Goal: Information Seeking & Learning: Learn about a topic

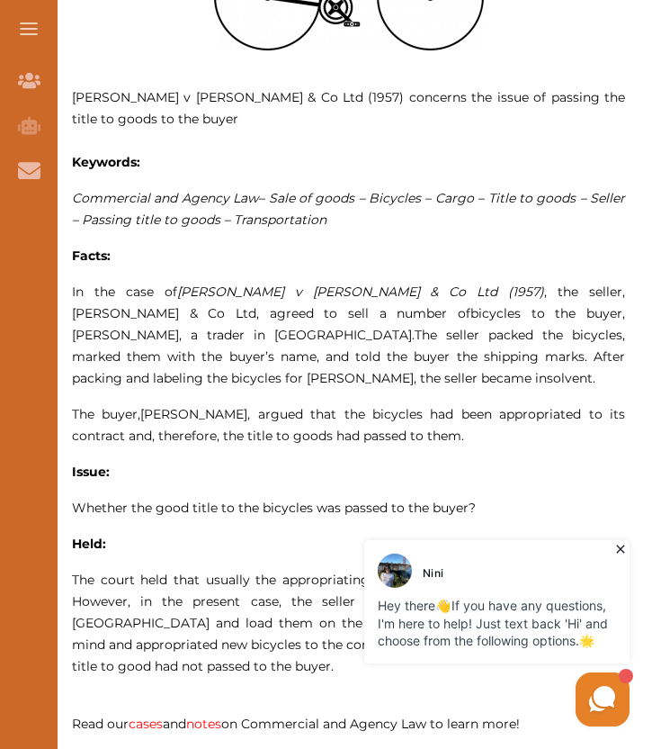
scroll to position [907, 0]
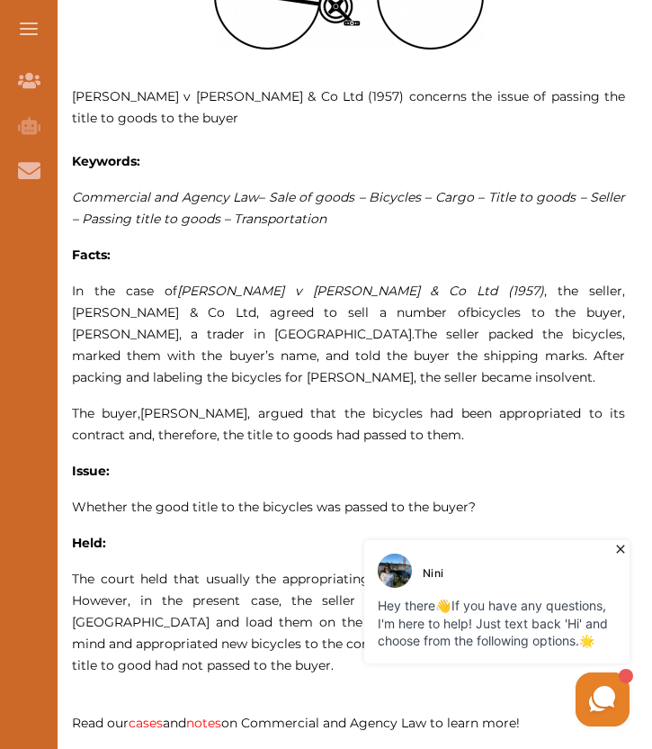
click at [621, 552] on icon at bounding box center [621, 549] width 18 height 18
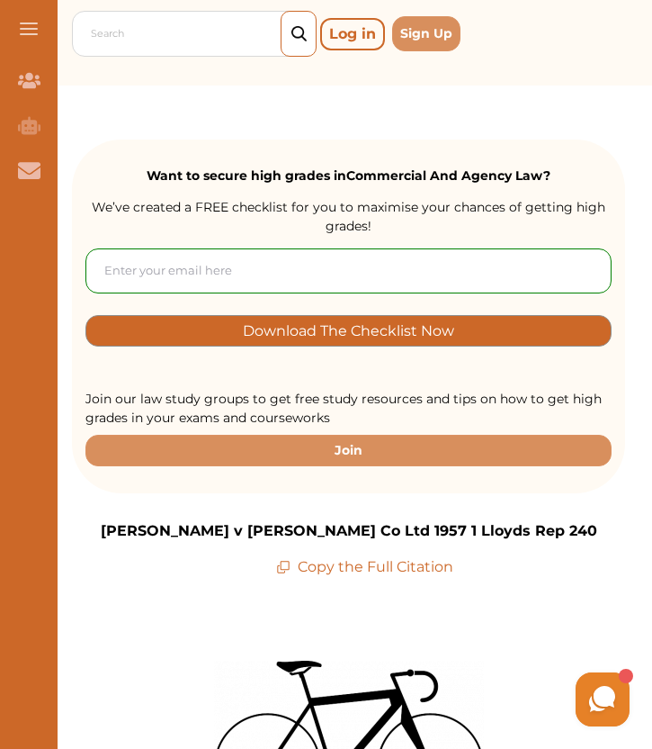
scroll to position [0, 0]
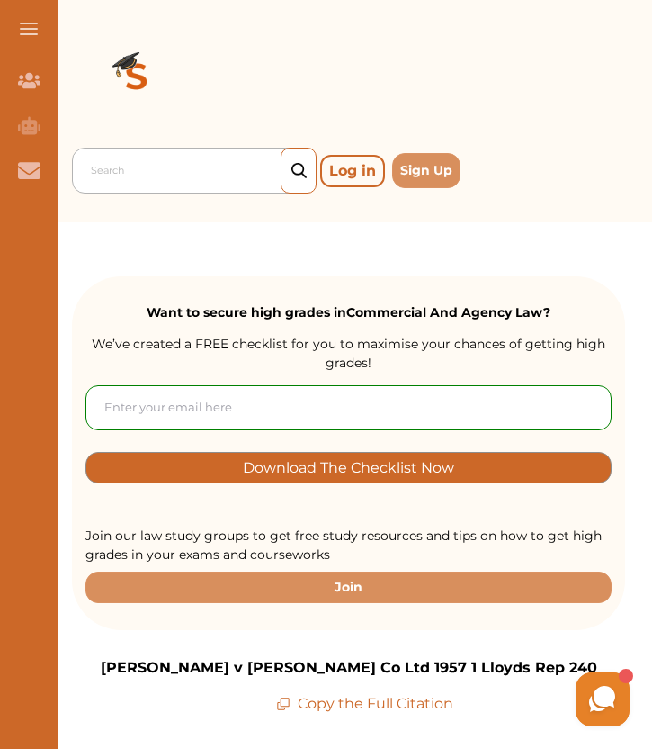
click at [162, 176] on div at bounding box center [199, 170] width 216 height 25
paste input "[PERSON_NAME] v [PERSON_NAME] (1857)"
type input "[PERSON_NAME] v [PERSON_NAME] (1857)"
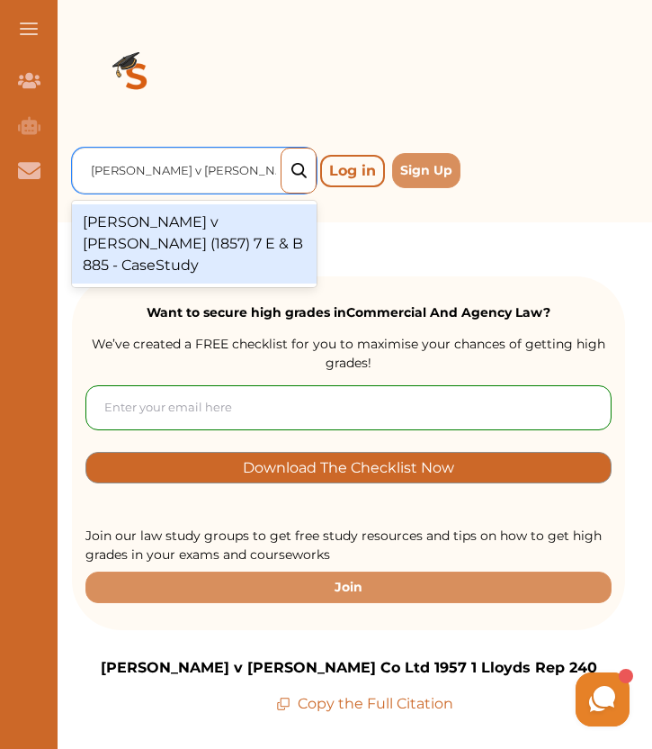
click at [237, 238] on div "[PERSON_NAME] v [PERSON_NAME] (1857) 7 E & B 885 - CaseStudy" at bounding box center [194, 243] width 245 height 79
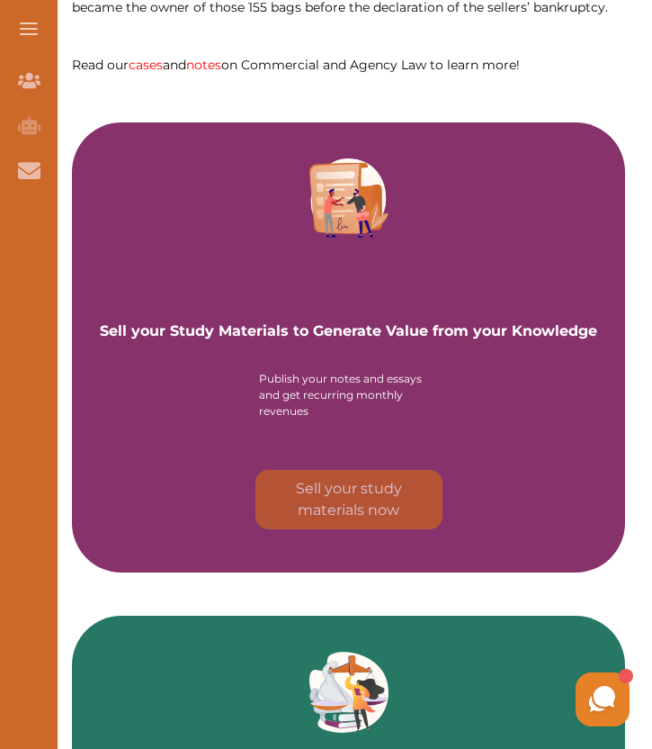
scroll to position [1965, 0]
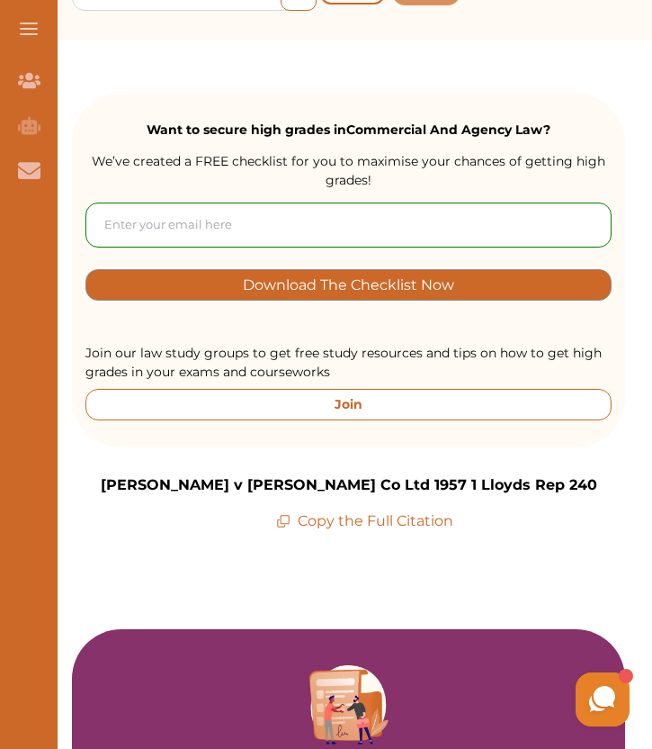
scroll to position [106, 0]
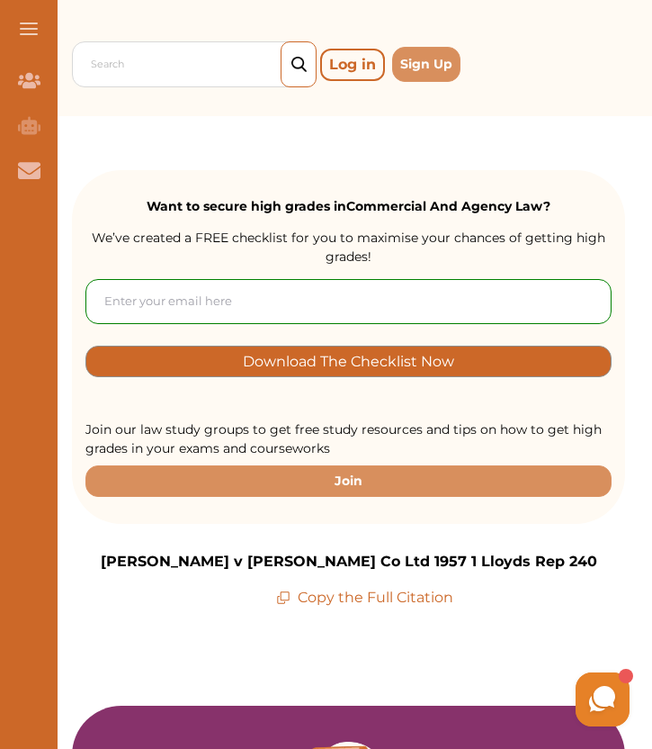
click at [310, 559] on p "[PERSON_NAME] v [PERSON_NAME] Co Ltd 1957 1 Lloyds Rep 240" at bounding box center [349, 562] width 497 height 22
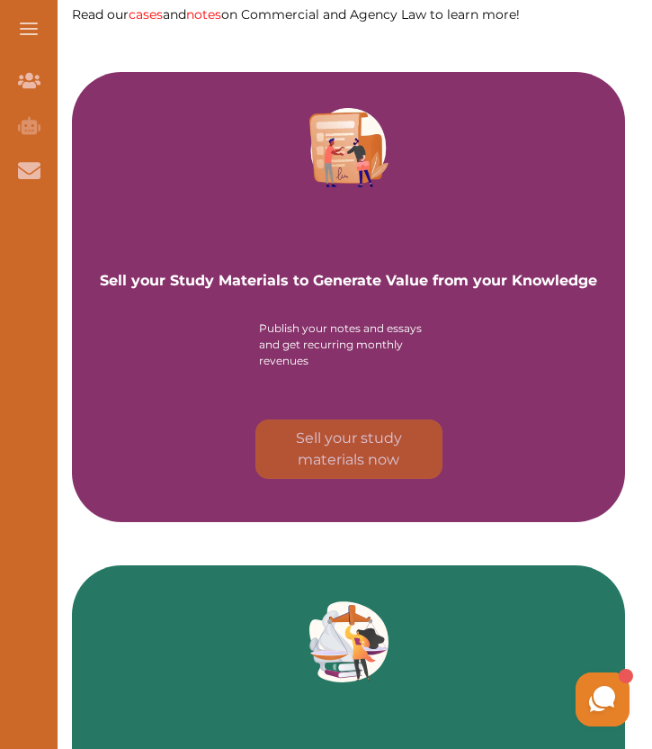
scroll to position [1514, 0]
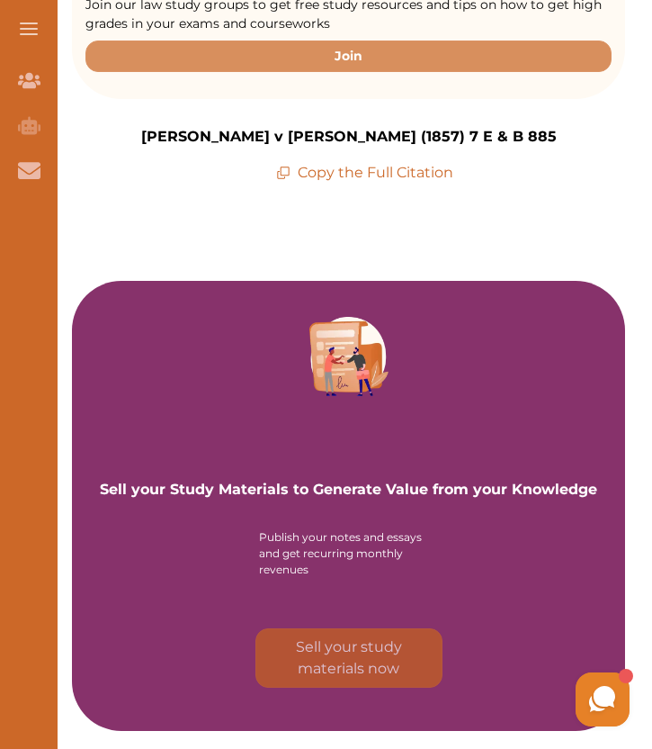
scroll to position [185, 0]
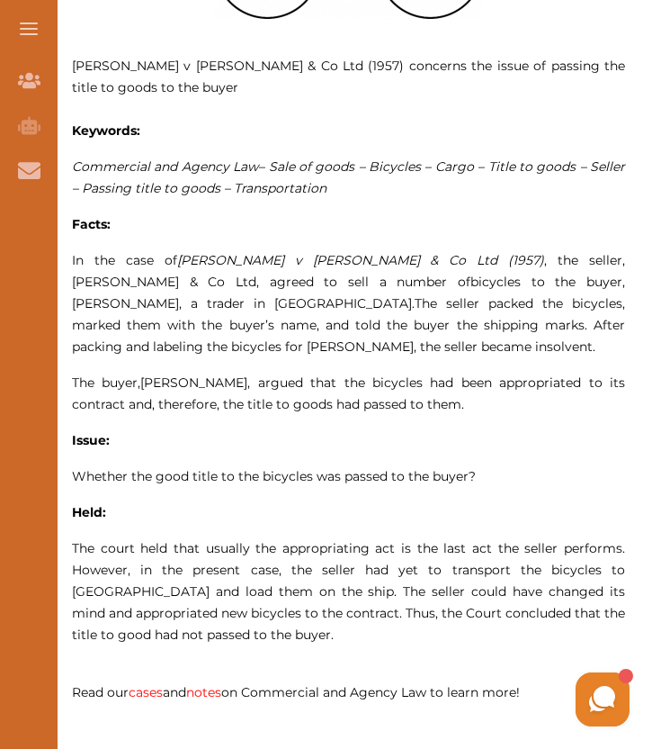
scroll to position [907, 0]
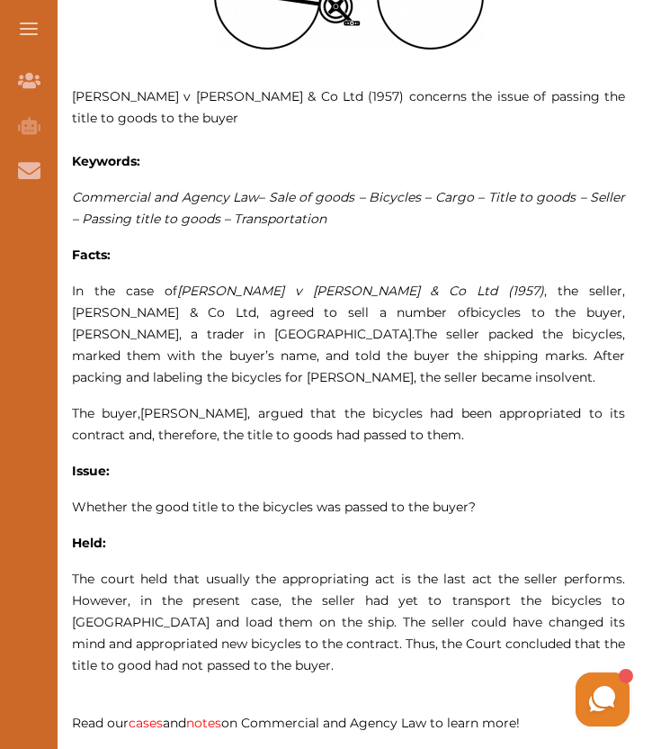
drag, startPoint x: 200, startPoint y: 666, endPoint x: 99, endPoint y: 104, distance: 570.5
click at [99, 104] on p "Carlos Federspiel v Charles Twigg & Co Ltd (1957) concerns the issue of passing…" at bounding box center [348, 322] width 553 height 865
click at [122, 151] on div "We do not allow selecting and copying of our content. You can get our subscript…" at bounding box center [326, 374] width 652 height 749
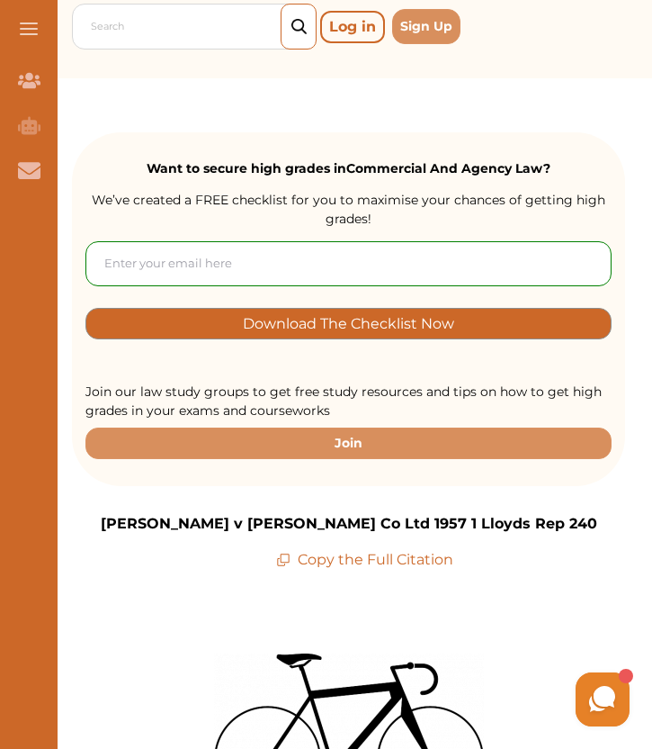
scroll to position [0, 0]
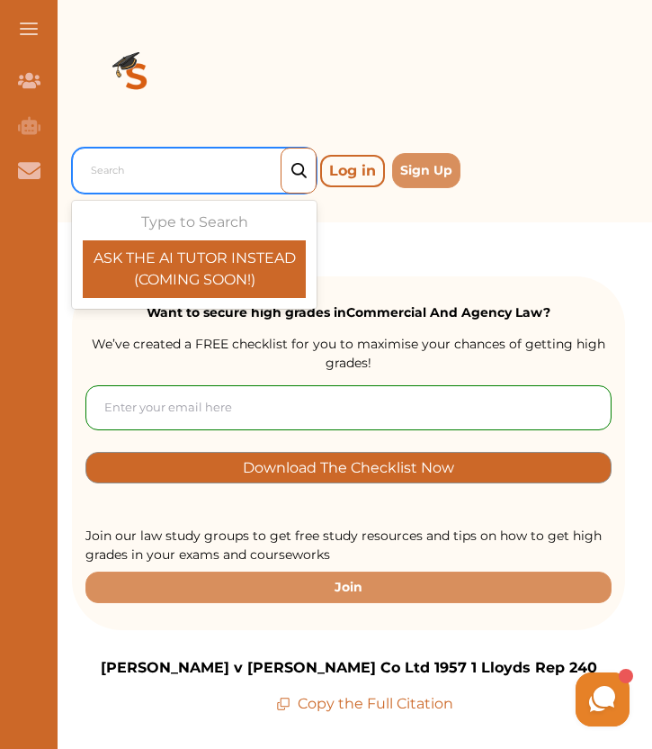
click at [148, 173] on div at bounding box center [199, 170] width 216 height 25
paste input "Aldridge v Johnson [1857] 7 E & B 885"
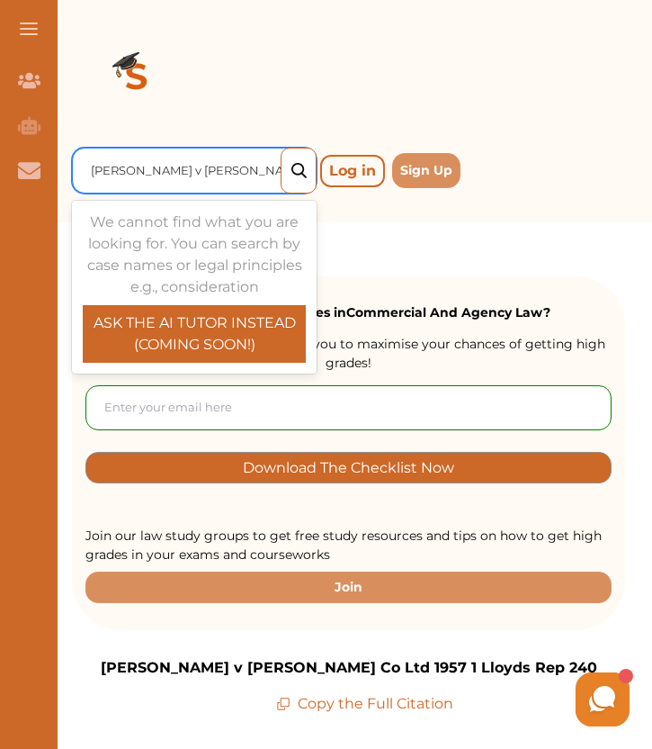
type input "Aldridge v Johnson [1857] 7 E & B 885"
click at [298, 178] on div at bounding box center [299, 171] width 36 height 46
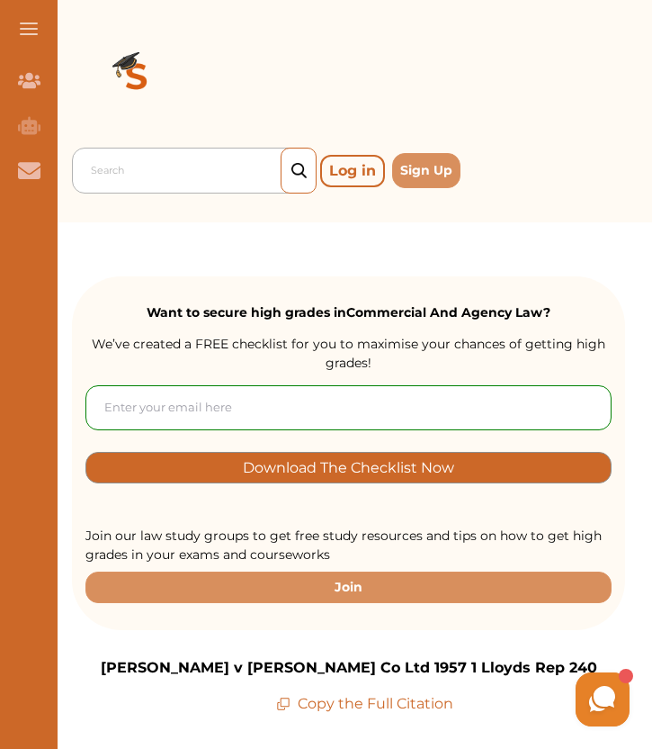
click at [199, 163] on div at bounding box center [199, 170] width 216 height 25
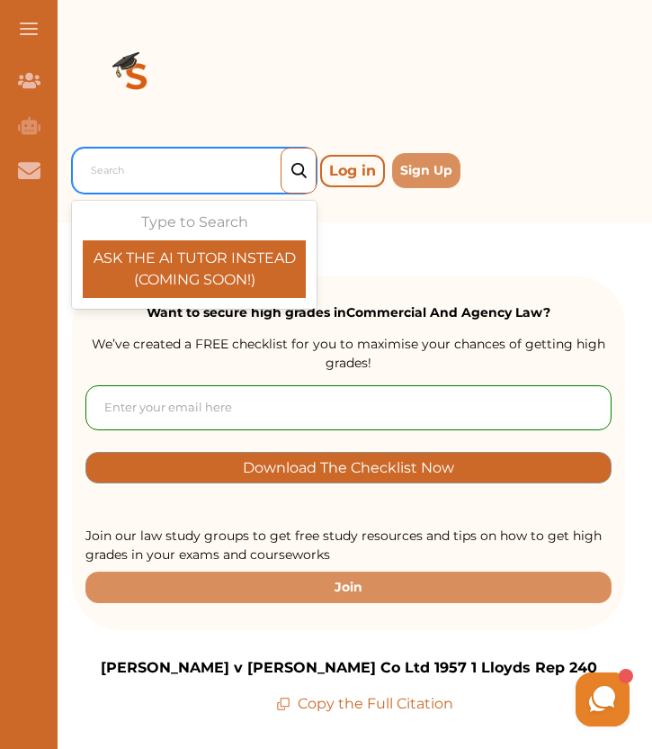
paste input "Aldridge v Johnson [1857] 7 E & B 885"
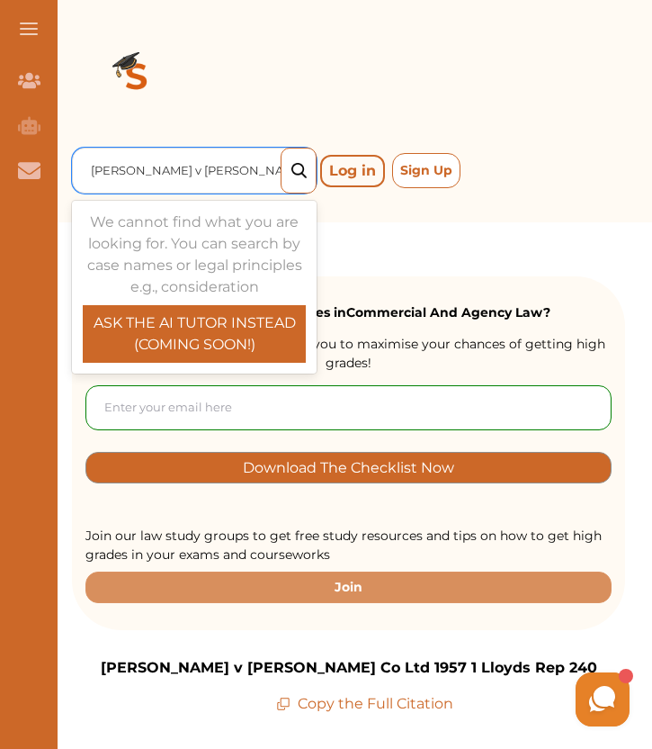
drag, startPoint x: 203, startPoint y: 173, endPoint x: 436, endPoint y: 171, distance: 233.1
click at [436, 171] on div "Use Up and Down to choose options, press Enter to select the currently focused …" at bounding box center [348, 170] width 553 height 53
type input "Aldridge v Johnson"
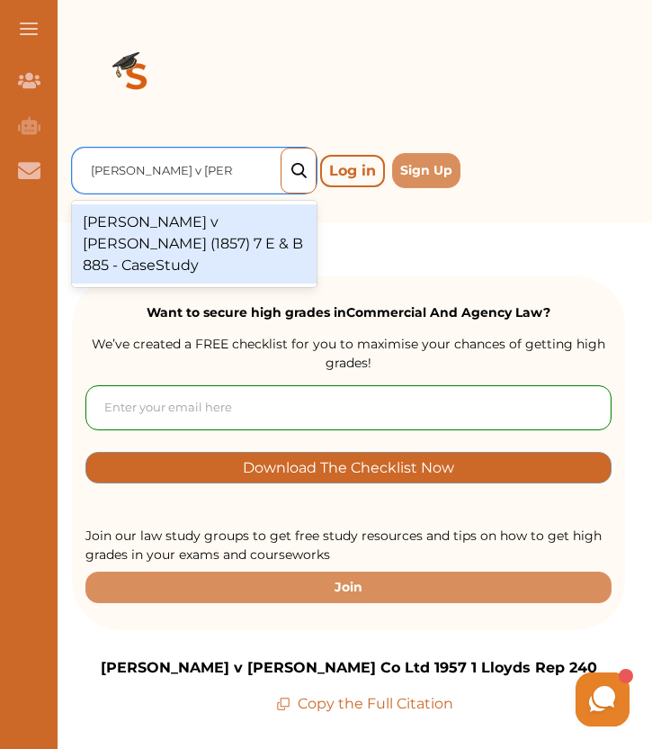
click at [257, 222] on div "[PERSON_NAME] v [PERSON_NAME] (1857) 7 E & B 885 - CaseStudy" at bounding box center [194, 243] width 245 height 79
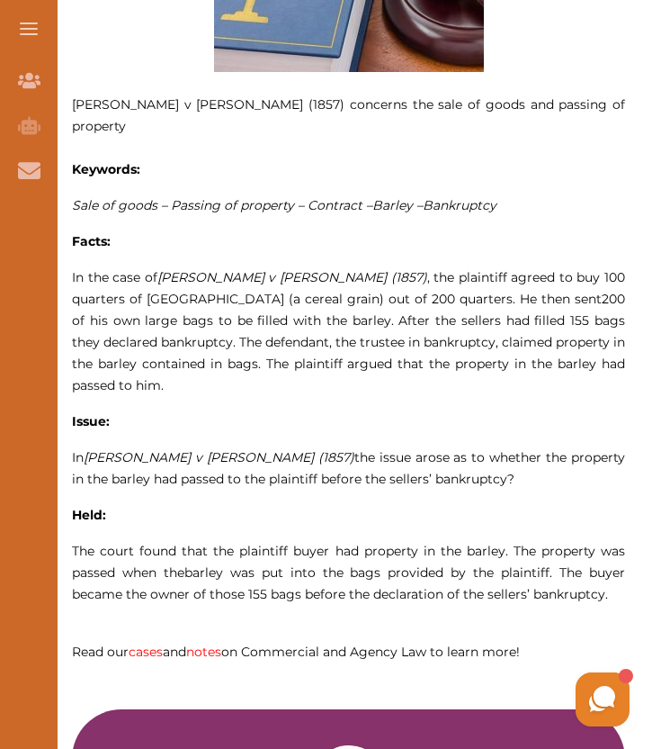
scroll to position [944, 0]
